Goal: Use online tool/utility: Utilize a website feature to perform a specific function

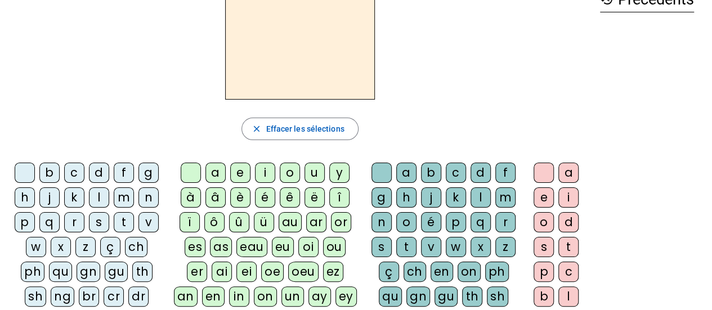
scroll to position [128, 0]
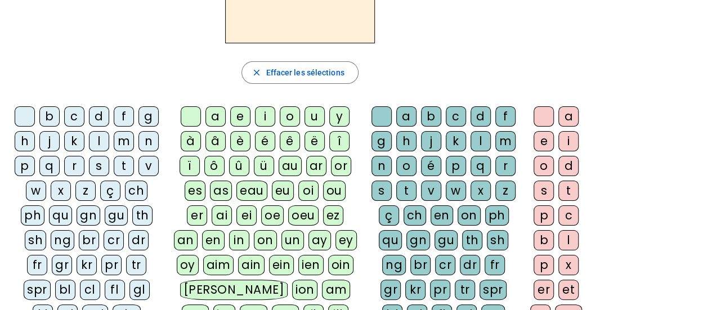
click at [212, 117] on div "a" at bounding box center [216, 116] width 20 height 20
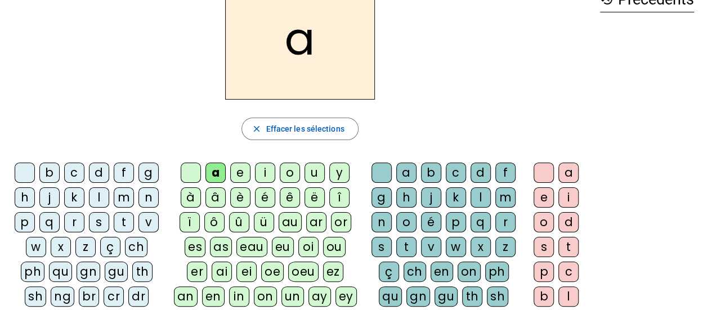
scroll to position [0, 0]
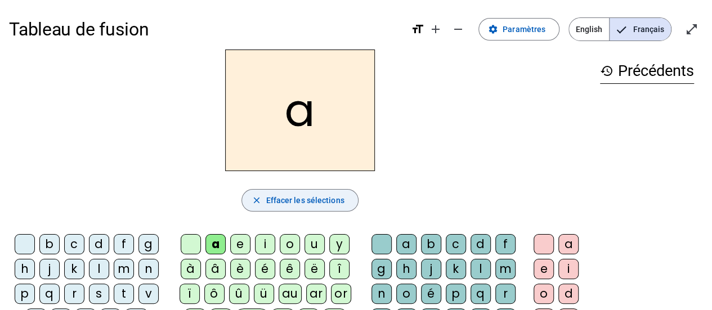
click at [285, 208] on span "button" at bounding box center [299, 200] width 115 height 27
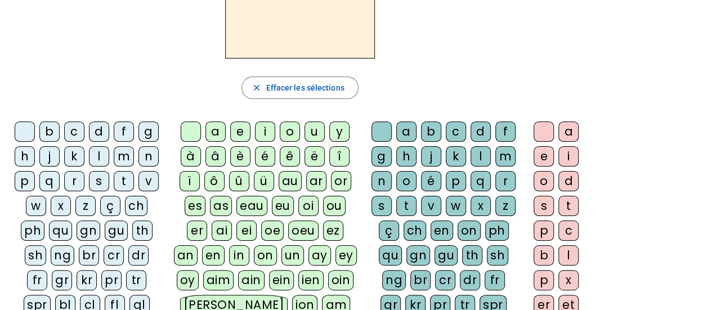
scroll to position [169, 0]
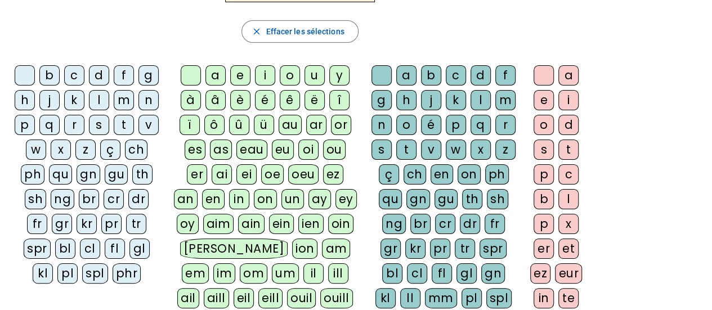
click at [64, 151] on div "x" at bounding box center [61, 150] width 20 height 20
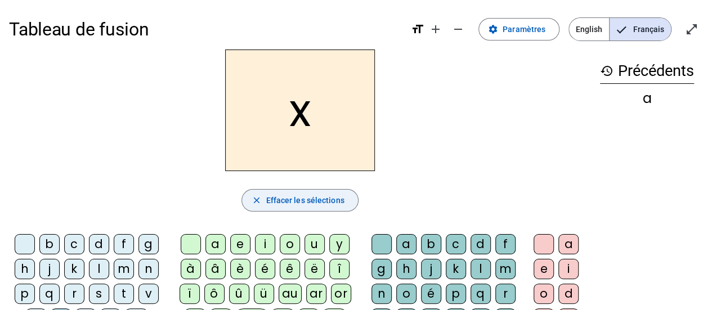
click at [313, 207] on span "button" at bounding box center [299, 200] width 115 height 27
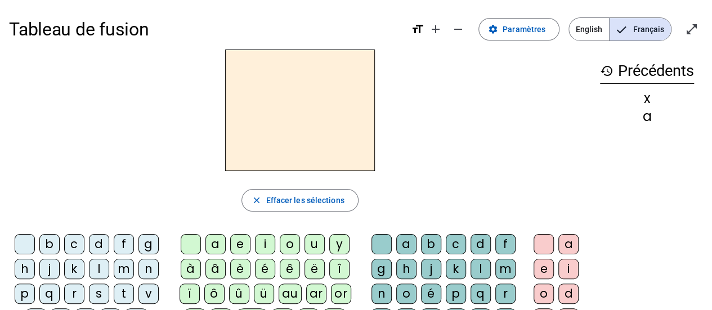
click at [339, 246] on div "y" at bounding box center [339, 244] width 20 height 20
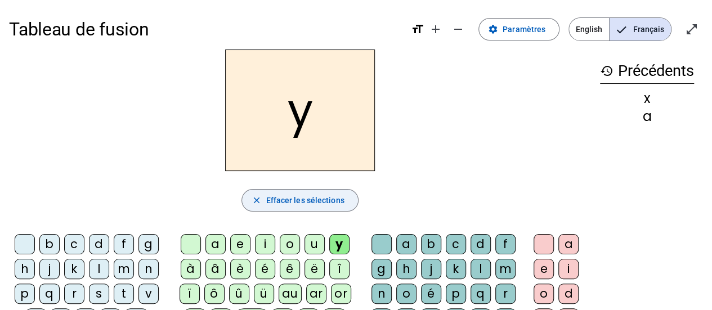
click at [301, 199] on span "Effacer les sélections" at bounding box center [305, 201] width 78 height 14
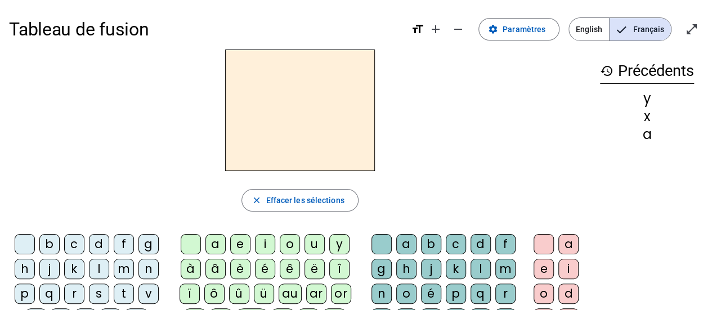
click at [269, 241] on div "i" at bounding box center [265, 244] width 20 height 20
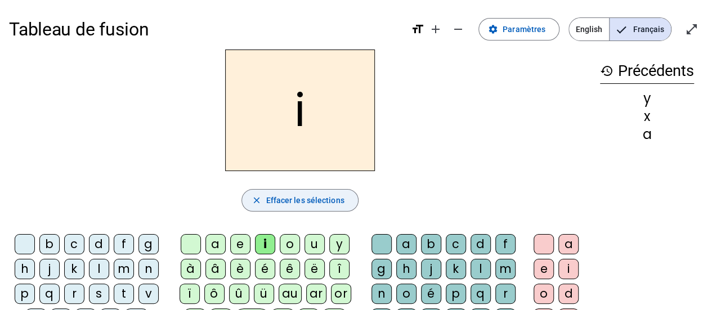
click at [314, 207] on span "button" at bounding box center [299, 200] width 115 height 27
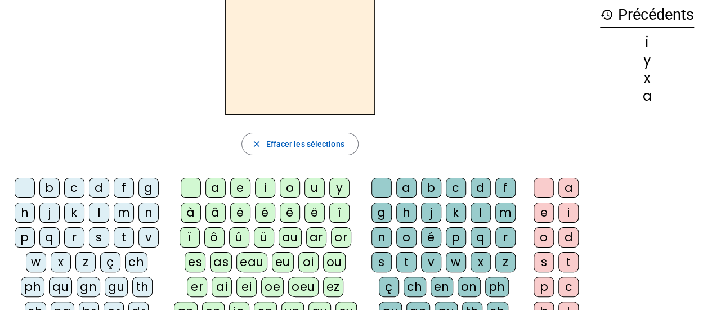
scroll to position [113, 0]
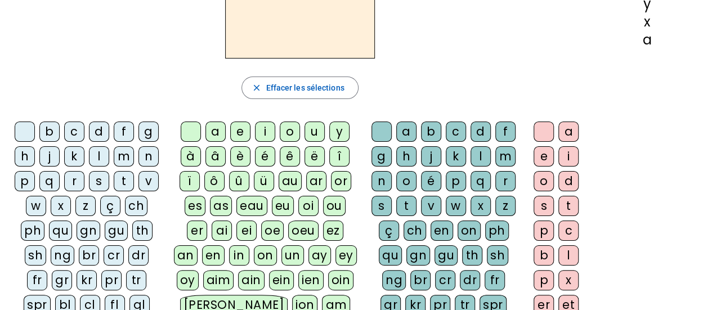
click at [97, 181] on div "s" at bounding box center [99, 181] width 20 height 20
click at [499, 207] on div "z" at bounding box center [506, 206] width 20 height 20
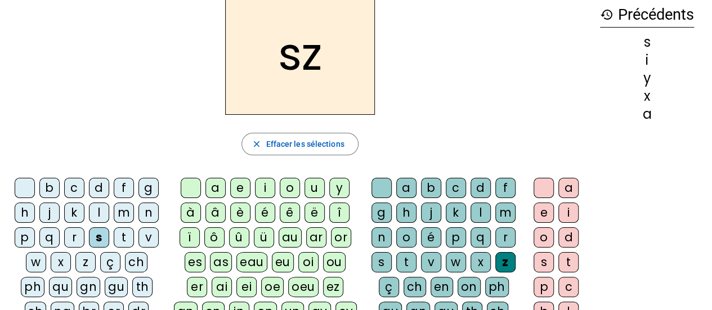
scroll to position [0, 0]
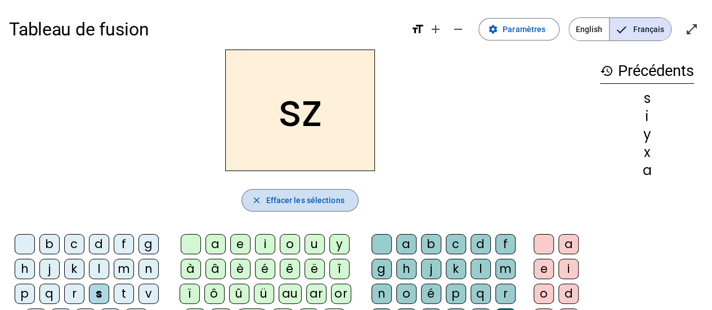
click at [260, 209] on span "button" at bounding box center [299, 200] width 115 height 27
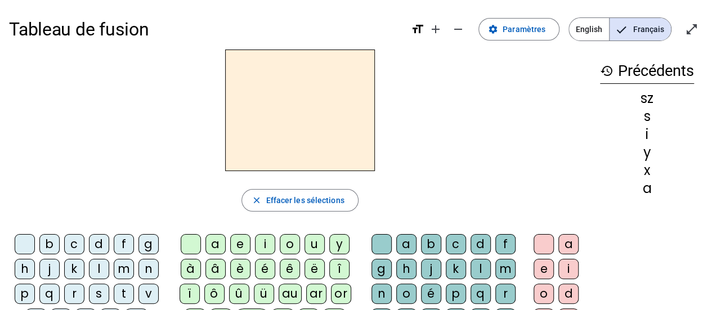
click at [149, 245] on div "g" at bounding box center [149, 244] width 20 height 20
click at [432, 265] on div "j" at bounding box center [431, 269] width 20 height 20
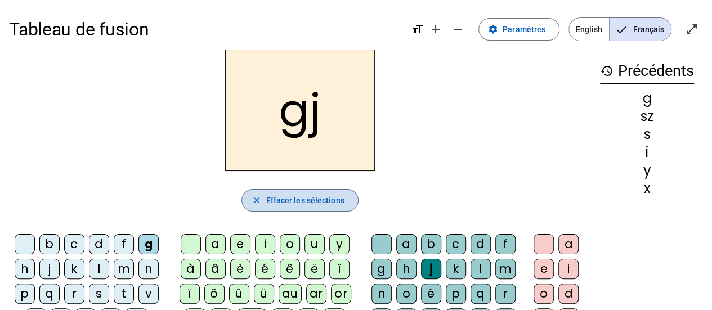
click at [320, 200] on span "Effacer les sélections" at bounding box center [305, 201] width 78 height 14
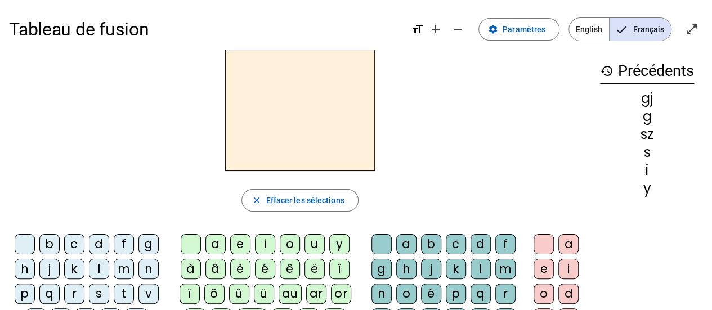
click at [77, 245] on div "c" at bounding box center [74, 244] width 20 height 20
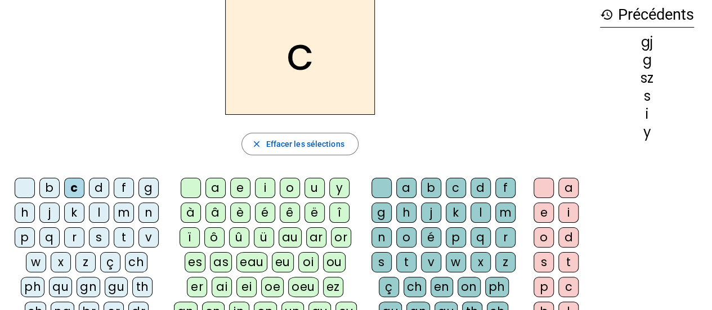
click at [539, 260] on div "s" at bounding box center [544, 262] width 20 height 20
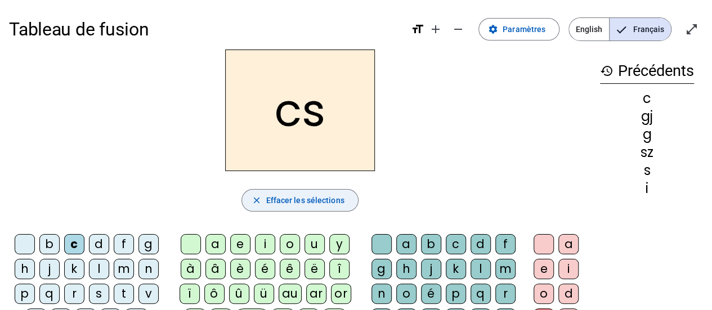
click at [311, 199] on span "Effacer les sélections" at bounding box center [305, 201] width 78 height 14
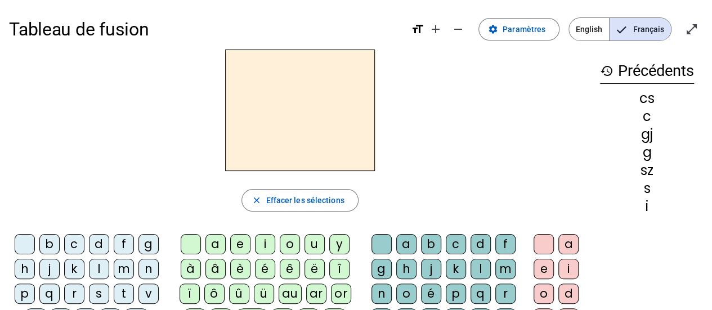
drag, startPoint x: 541, startPoint y: 292, endPoint x: 517, endPoint y: 288, distance: 24.0
click at [539, 292] on div "o" at bounding box center [544, 294] width 20 height 20
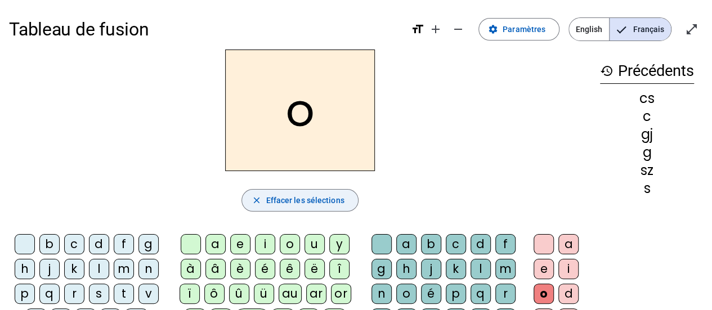
click at [255, 203] on mat-icon "close" at bounding box center [256, 200] width 10 height 10
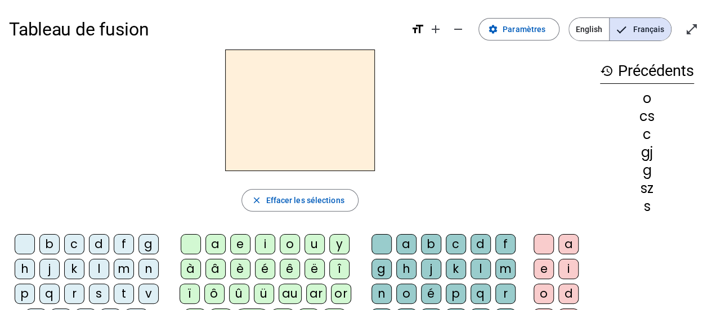
click at [264, 270] on div "é" at bounding box center [265, 269] width 20 height 20
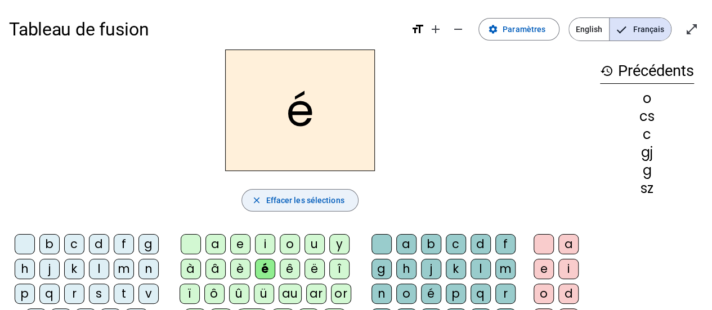
click at [328, 194] on span "Effacer les sélections" at bounding box center [305, 201] width 78 height 14
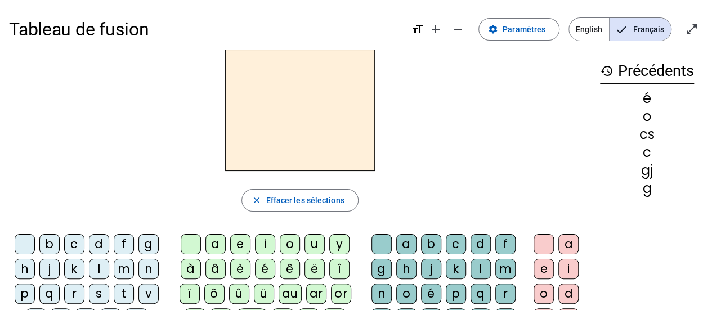
click at [70, 249] on div "c" at bounding box center [74, 244] width 20 height 20
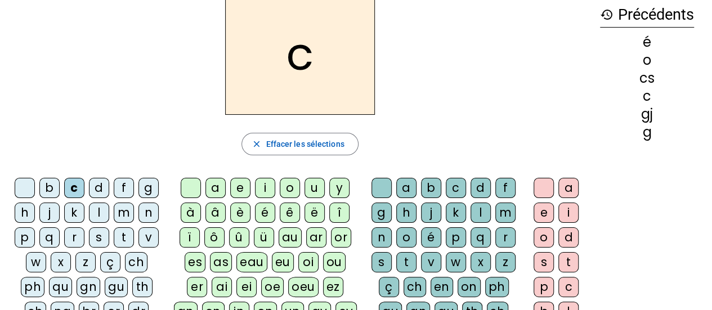
click at [459, 218] on div "k" at bounding box center [456, 213] width 20 height 20
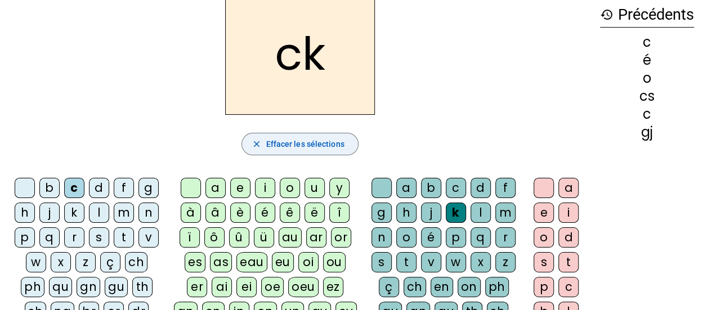
click at [344, 145] on span "button" at bounding box center [299, 144] width 115 height 27
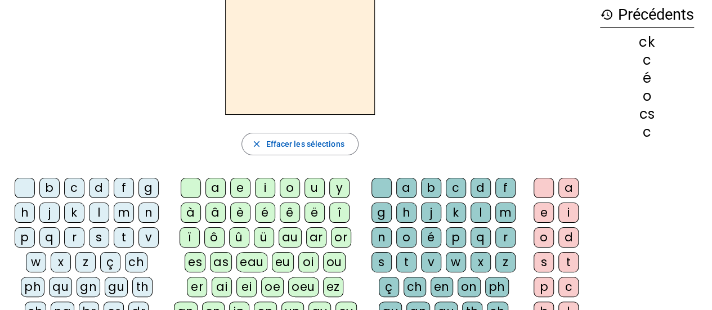
click at [54, 234] on div "q" at bounding box center [49, 238] width 20 height 20
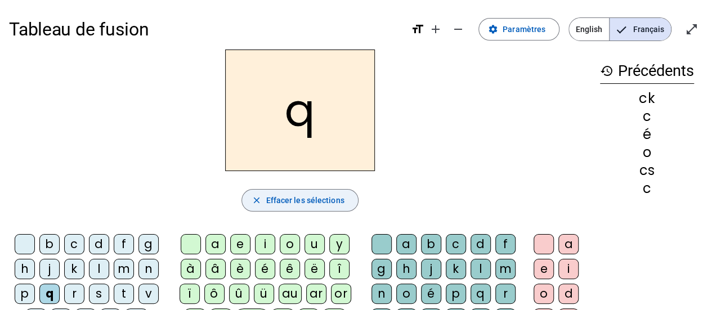
click at [289, 200] on span "Effacer les sélections" at bounding box center [305, 201] width 78 height 14
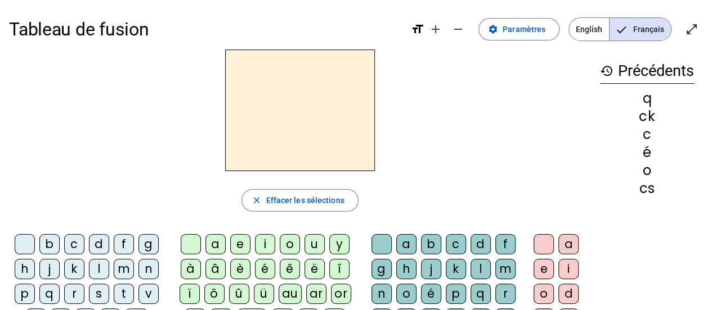
scroll to position [56, 0]
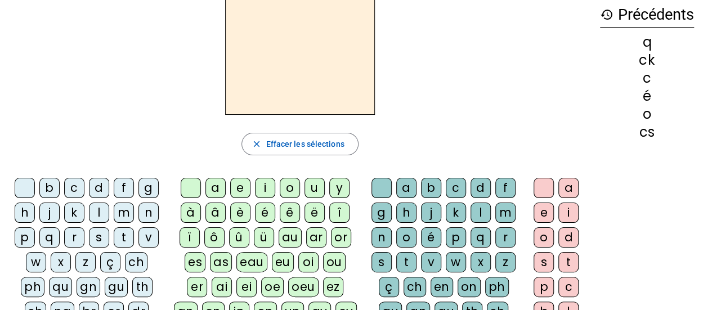
click at [63, 264] on div "x" at bounding box center [61, 262] width 20 height 20
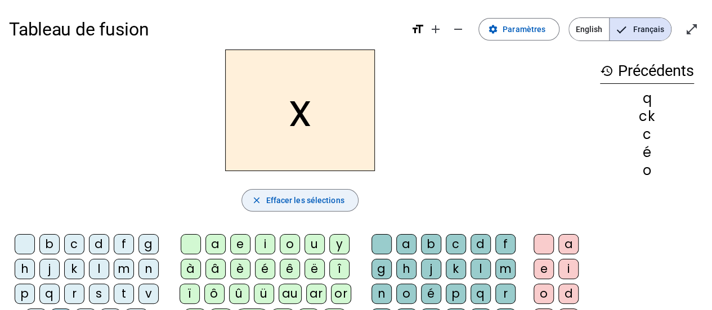
click at [309, 212] on span "button" at bounding box center [299, 200] width 115 height 27
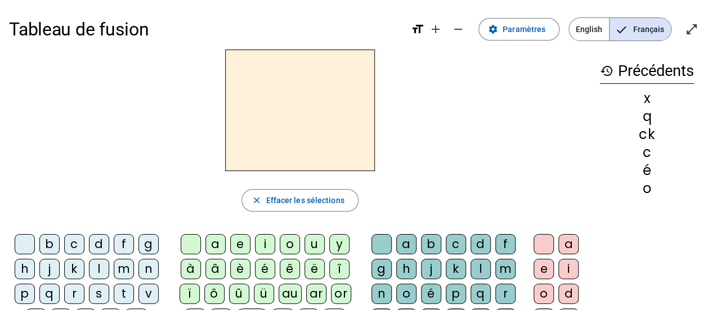
scroll to position [56, 0]
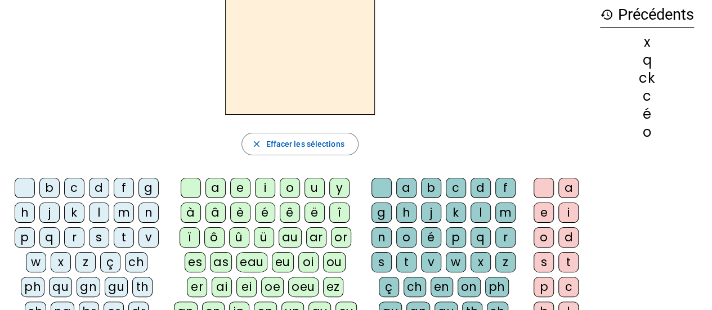
click at [25, 213] on div "h" at bounding box center [25, 213] width 20 height 20
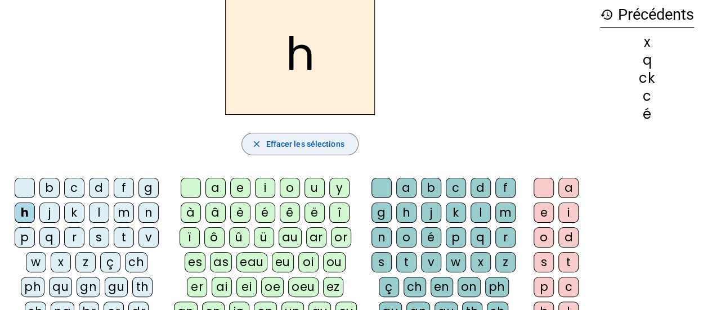
click at [276, 142] on span "Effacer les sélections" at bounding box center [305, 144] width 78 height 14
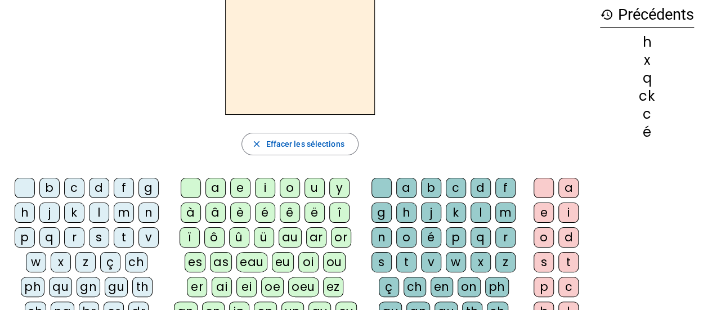
click at [144, 186] on div "g" at bounding box center [149, 188] width 20 height 20
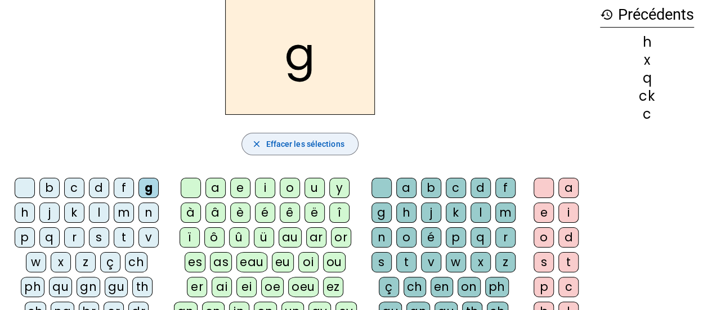
click at [279, 152] on span "button" at bounding box center [299, 144] width 115 height 27
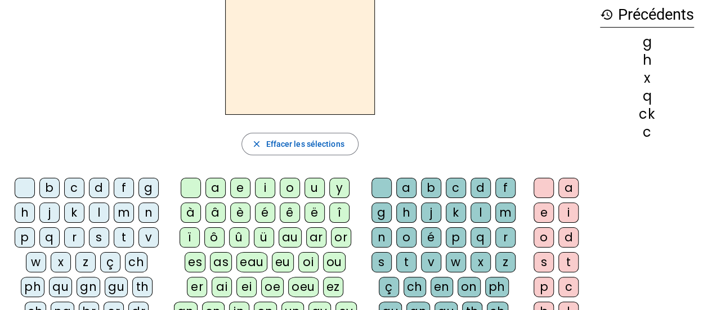
click at [26, 239] on div "p" at bounding box center [25, 238] width 20 height 20
click at [297, 124] on div "p close Effacer les sélections b c d f g h j k l m n p q r s t v w x z ç ch ph …" at bounding box center [300, 248] width 582 height 511
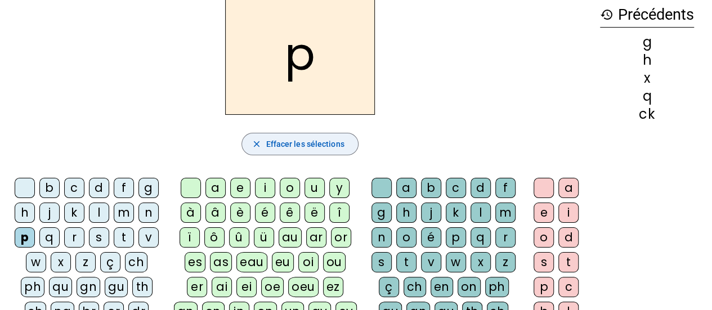
click at [293, 146] on span "Effacer les sélections" at bounding box center [305, 144] width 78 height 14
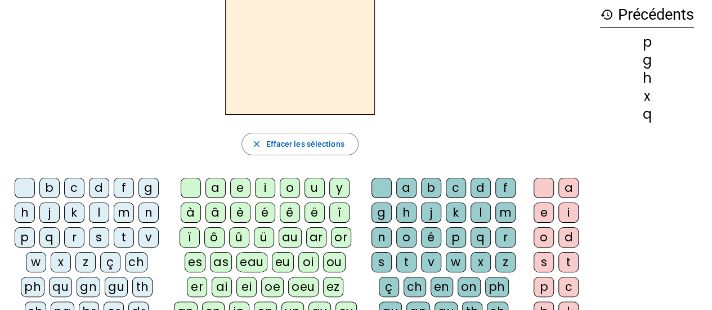
click at [116, 188] on div "f" at bounding box center [124, 188] width 20 height 20
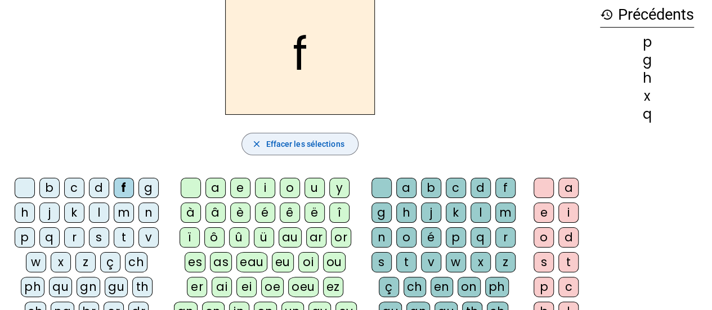
click at [300, 144] on span "Effacer les sélections" at bounding box center [305, 144] width 78 height 14
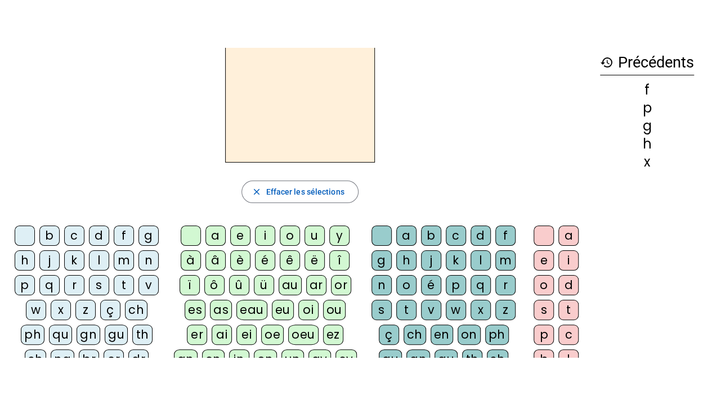
scroll to position [0, 0]
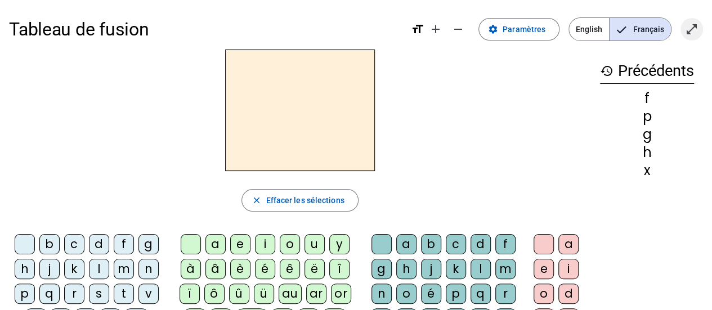
click at [680, 28] on span "Entrer en plein écran" at bounding box center [692, 29] width 27 height 27
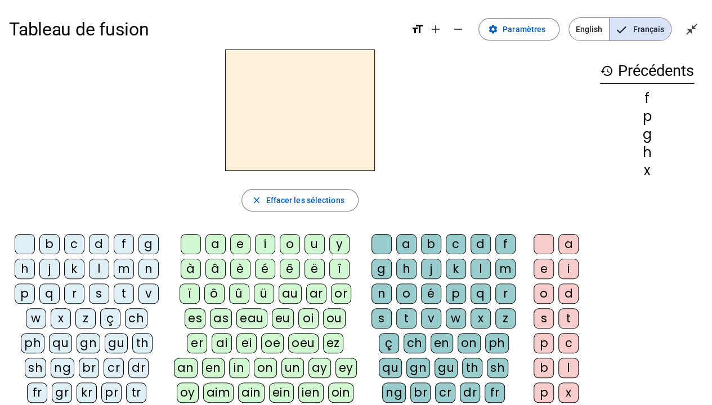
drag, startPoint x: 215, startPoint y: 271, endPoint x: 195, endPoint y: 341, distance: 72.6
click at [215, 271] on div "â" at bounding box center [216, 269] width 20 height 20
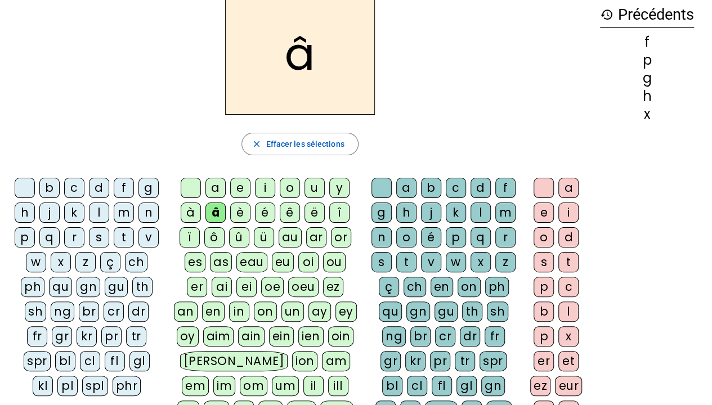
scroll to position [113, 0]
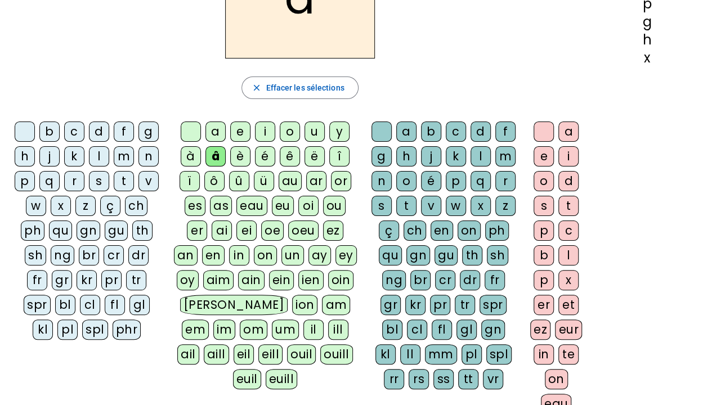
click at [385, 180] on div "n" at bounding box center [382, 181] width 20 height 20
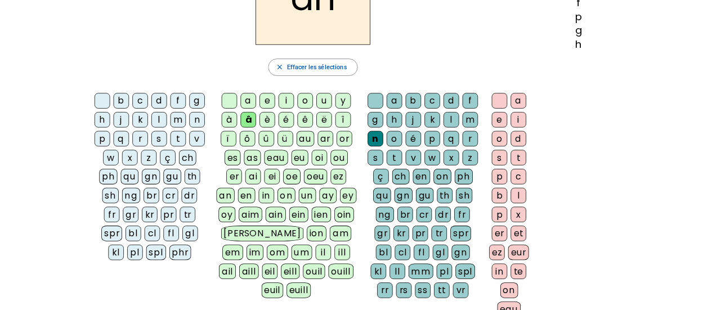
scroll to position [0, 0]
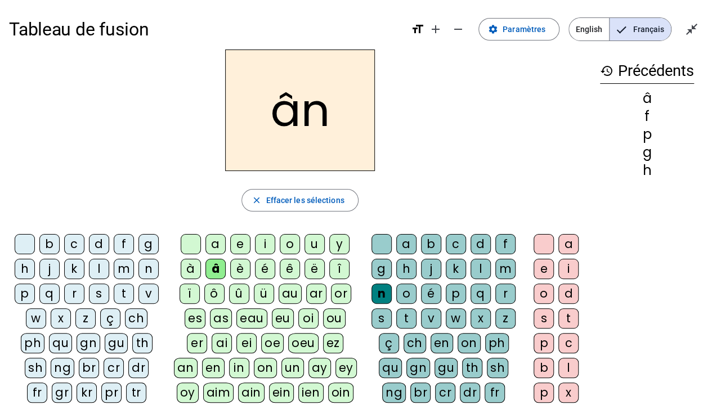
click at [545, 268] on div "e" at bounding box center [544, 269] width 20 height 20
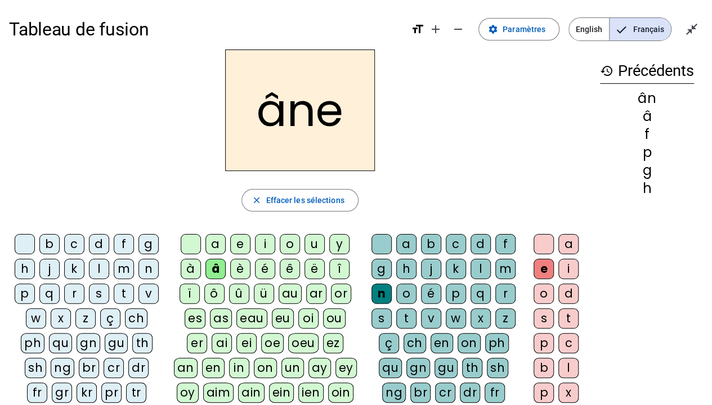
click at [502, 268] on div "m" at bounding box center [506, 269] width 20 height 20
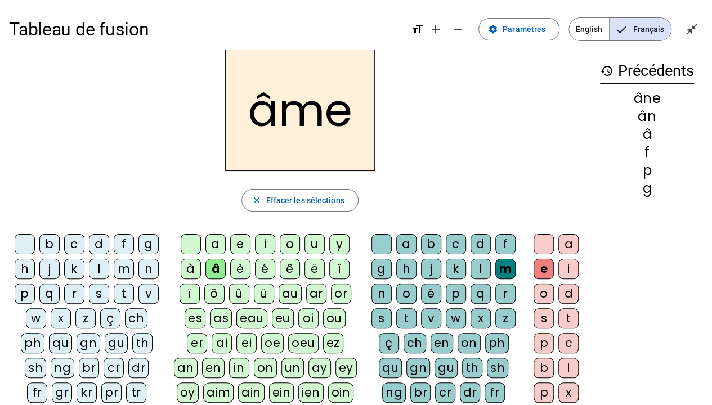
click at [30, 297] on div "p" at bounding box center [25, 294] width 20 height 20
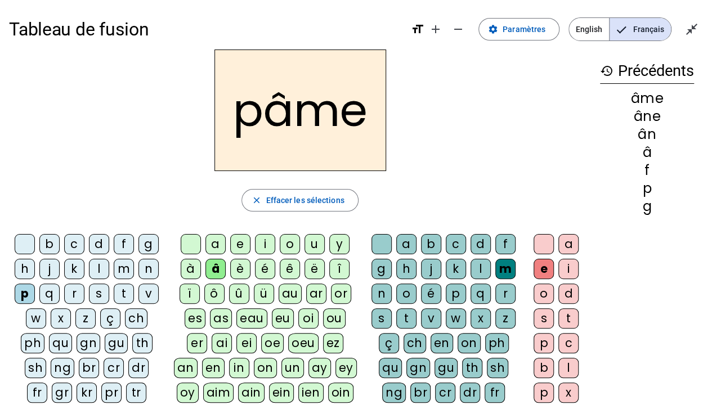
click at [214, 242] on div "a" at bounding box center [216, 244] width 20 height 20
click at [376, 270] on div "g" at bounding box center [382, 269] width 20 height 20
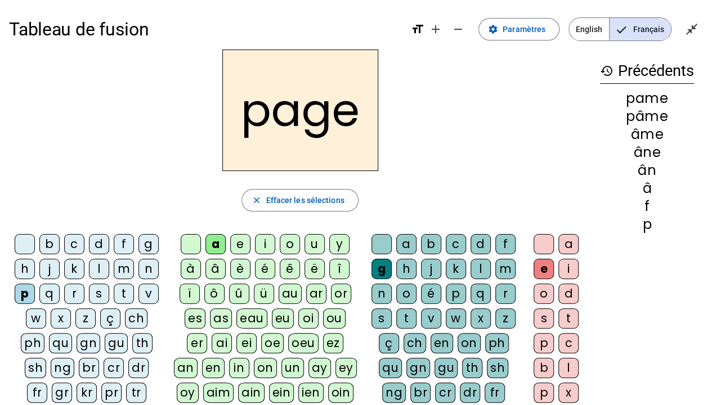
click at [101, 291] on div "s" at bounding box center [99, 294] width 20 height 20
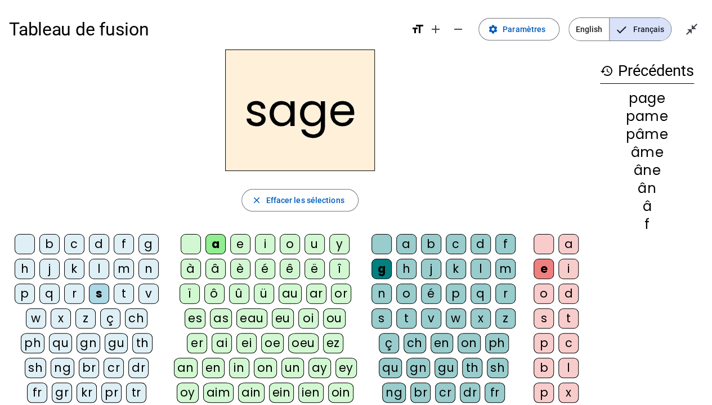
click at [147, 276] on div "n" at bounding box center [149, 269] width 20 height 20
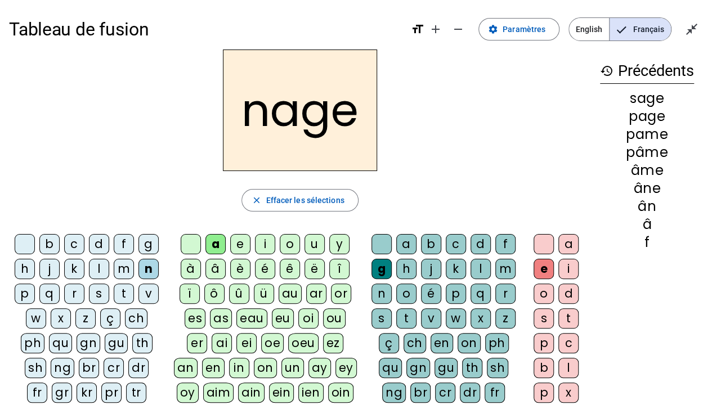
click at [128, 273] on div "m" at bounding box center [124, 269] width 20 height 20
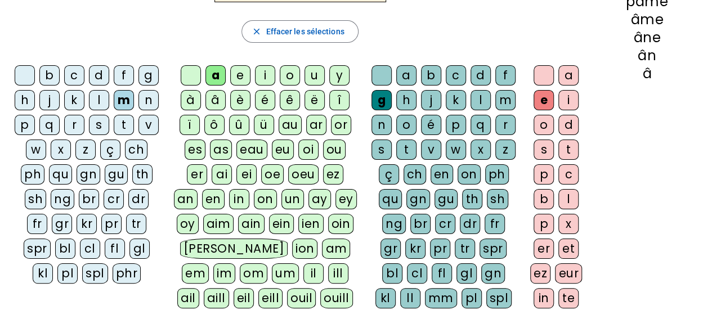
scroll to position [113, 0]
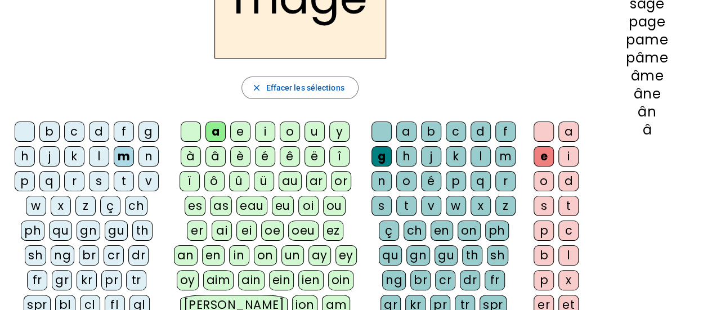
click at [306, 128] on div "u" at bounding box center [315, 132] width 20 height 20
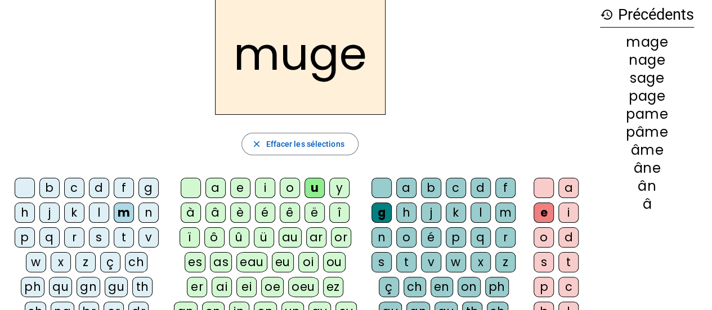
scroll to position [0, 0]
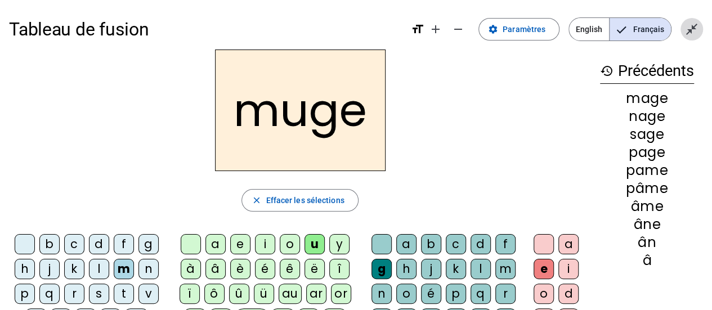
click at [691, 31] on mat-icon "close_fullscreen" at bounding box center [692, 30] width 14 height 14
click at [692, 28] on mat-icon "open_in_full" at bounding box center [692, 30] width 14 height 14
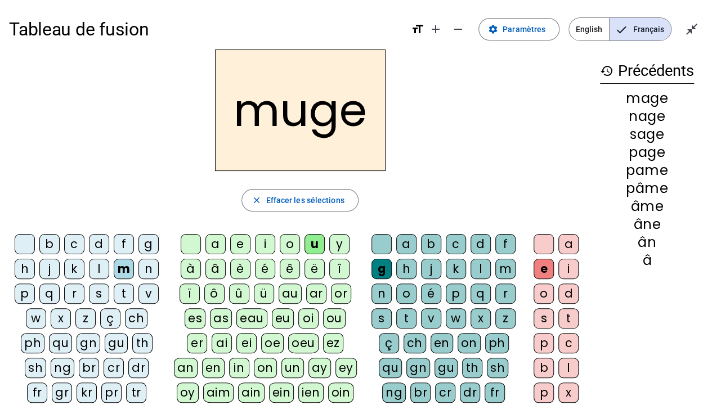
click at [98, 262] on div "l" at bounding box center [99, 269] width 20 height 20
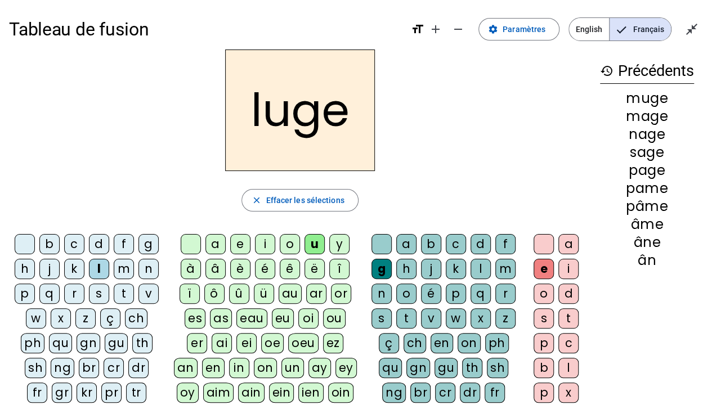
click at [286, 246] on div "o" at bounding box center [290, 244] width 20 height 20
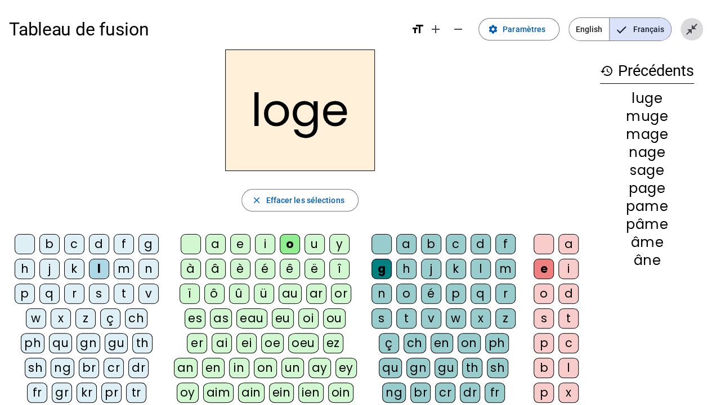
click at [684, 32] on span "Quitter le plein écran" at bounding box center [692, 29] width 27 height 27
